Goal: Find specific page/section: Find specific page/section

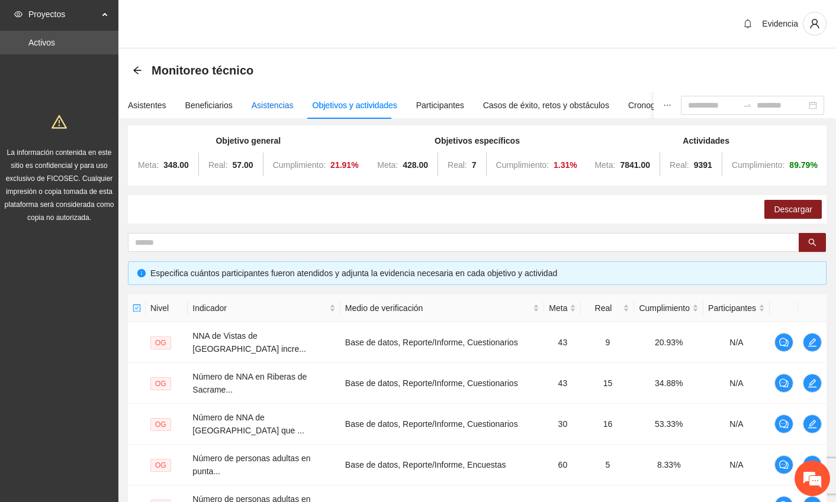
click at [263, 102] on div "Asistencias" at bounding box center [272, 105] width 42 height 13
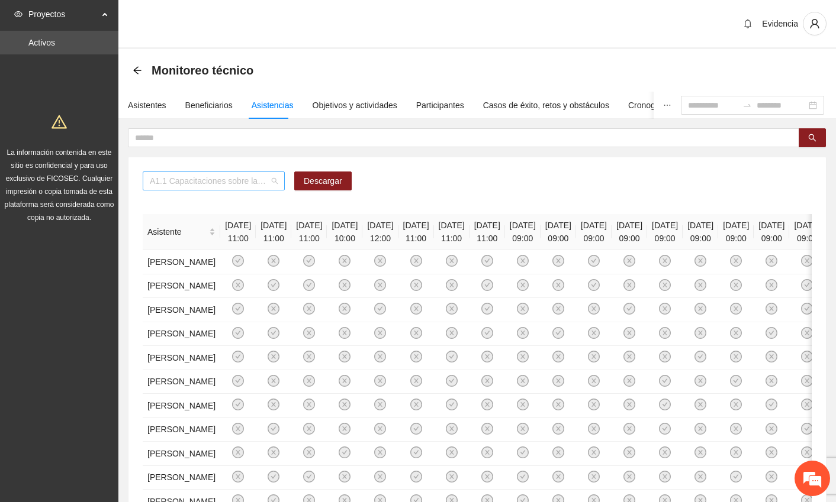
click at [278, 178] on div "A1.1 Capacitaciones sobre la metodología de funcionamiento familiar a promotora…" at bounding box center [214, 181] width 142 height 19
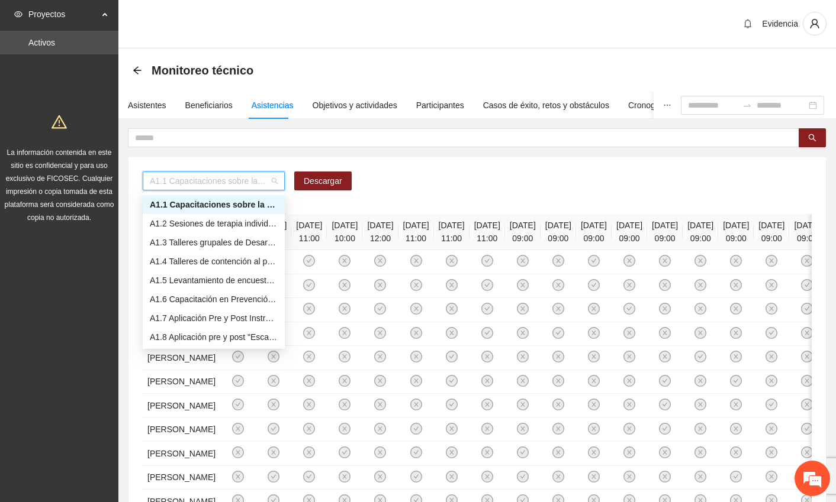
click at [237, 201] on div "A1.1 Capacitaciones sobre la metodología de funcionamiento familiar a promotora…" at bounding box center [214, 204] width 128 height 13
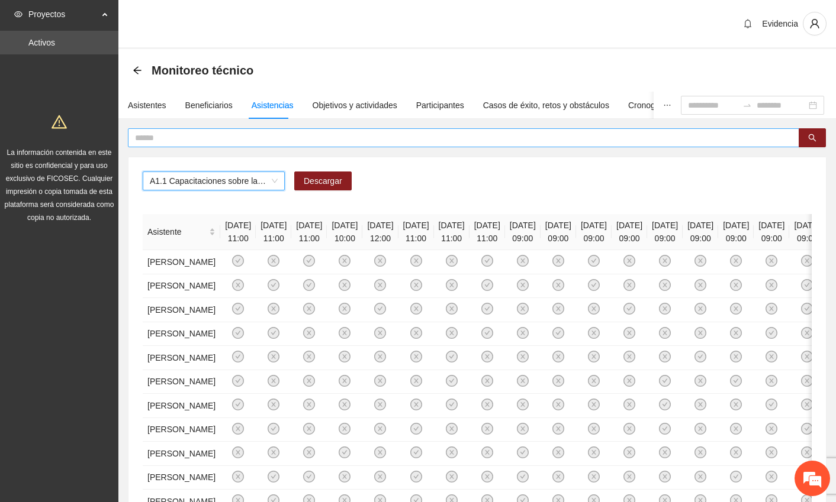
click at [219, 138] on input "text" at bounding box center [458, 137] width 647 height 13
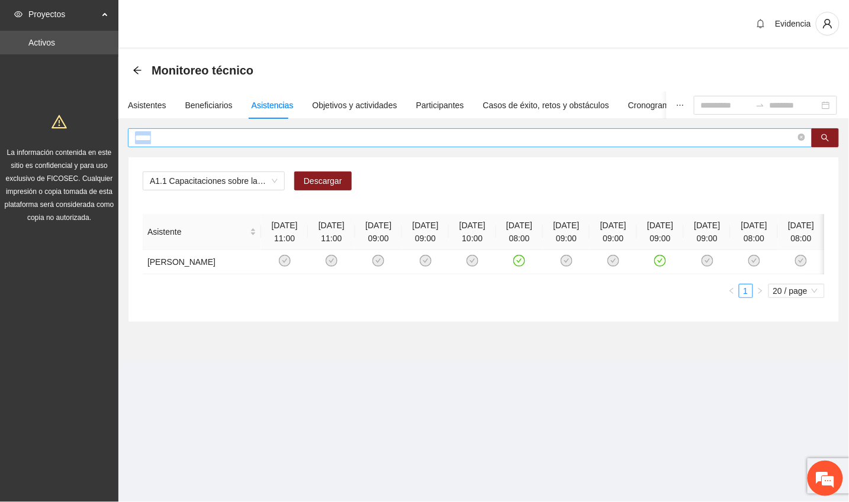
drag, startPoint x: 214, startPoint y: 150, endPoint x: 171, endPoint y: 136, distance: 45.7
click at [183, 138] on div "***** A1.1 Capacitaciones sobre la metodología de funcionamiento familiar a pro…" at bounding box center [483, 225] width 711 height 194
drag, startPoint x: 173, startPoint y: 138, endPoint x: 57, endPoint y: 125, distance: 116.6
click at [60, 129] on section "Proyectos Activos La información contenida en este sitio es confidencial y para…" at bounding box center [424, 251] width 849 height 502
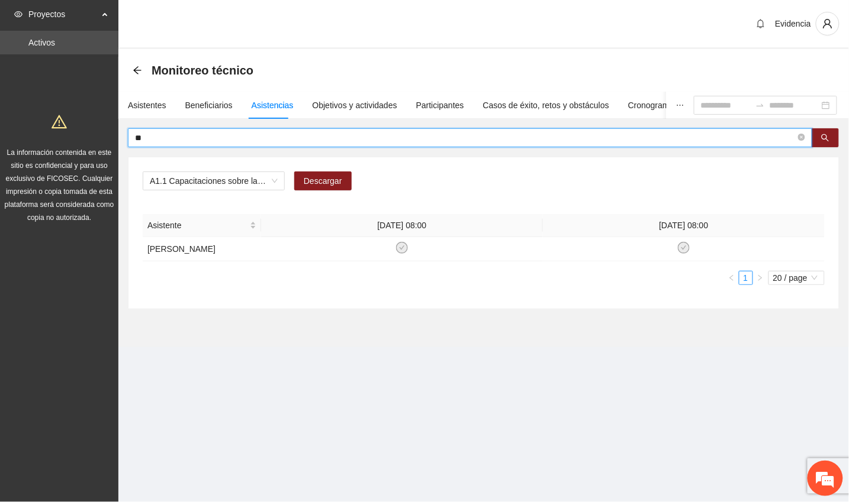
type input "*"
click at [138, 69] on icon "arrow-left" at bounding box center [137, 70] width 9 height 9
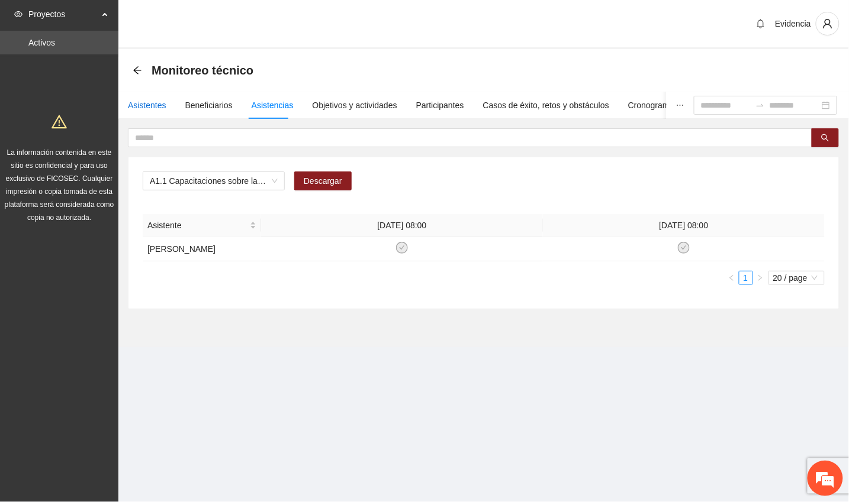
click at [148, 105] on div "Asistentes" at bounding box center [147, 105] width 38 height 13
